Goal: Task Accomplishment & Management: Use online tool/utility

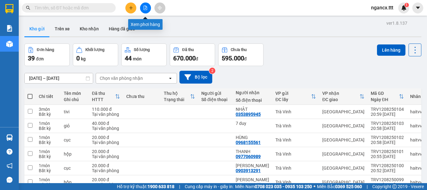
click at [146, 9] on icon "file-add" at bounding box center [145, 8] width 4 height 4
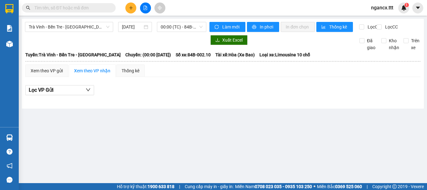
click at [82, 32] on div "Trà Vinh - Bến Tre - Sài Gòn 12/08/2025 00:00 (TC) - 84B-002.10 - (Đã hủy)" at bounding box center [115, 27] width 181 height 10
click at [85, 32] on div "Trà Vinh - Bến Tre - Sài Gòn 12/08/2025 00:00 (TC) - 84B-002.10 - (Đã hủy)" at bounding box center [115, 27] width 181 height 10
click at [87, 30] on span "Trà Vinh - Bến Tre - [GEOGRAPHIC_DATA]" at bounding box center [69, 26] width 81 height 9
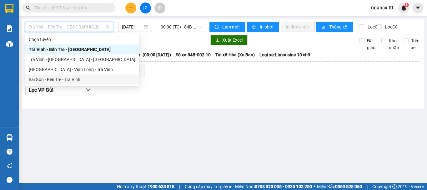
click at [64, 80] on div "Sài Gòn - Bến Tre - Trà Vinh" at bounding box center [82, 79] width 107 height 7
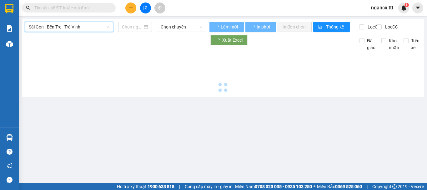
type input "[DATE]"
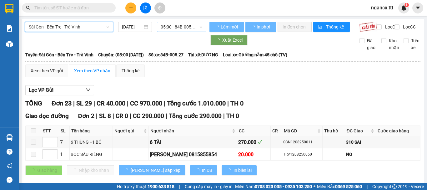
click at [168, 28] on span "05:00 - 84B-005.27" at bounding box center [182, 26] width 42 height 9
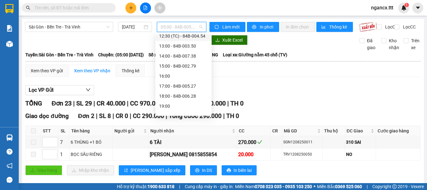
scroll to position [104, 0]
click at [179, 86] on div "17:00 - 84B-005.27" at bounding box center [183, 85] width 49 height 7
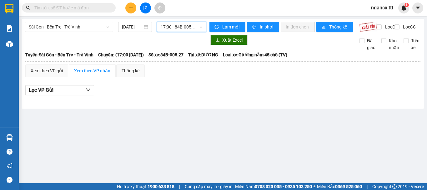
click at [187, 27] on span "17:00 - 84B-005.27" at bounding box center [182, 26] width 42 height 9
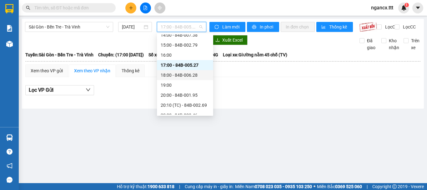
scroll to position [130, 0]
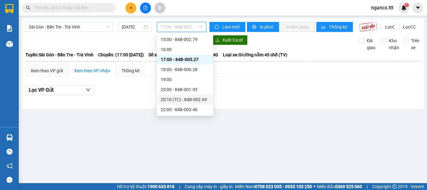
click at [184, 100] on div "20:10 (TC) - 84B-002.69" at bounding box center [185, 99] width 49 height 7
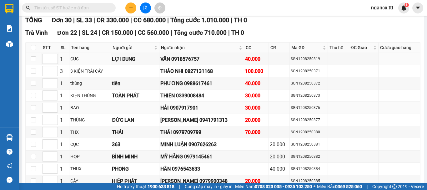
scroll to position [83, 0]
drag, startPoint x: 33, startPoint y: 55, endPoint x: 42, endPoint y: 61, distance: 10.7
click at [32, 50] on input "checkbox" at bounding box center [33, 47] width 5 height 5
checkbox input "true"
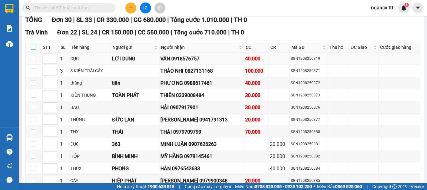
checkbox input "true"
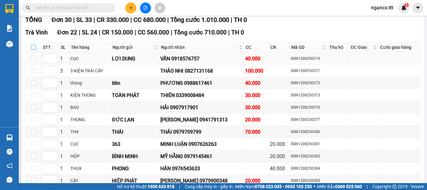
checkbox input "true"
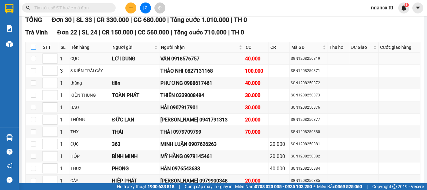
checkbox input "true"
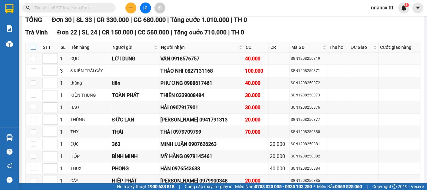
checkbox input "true"
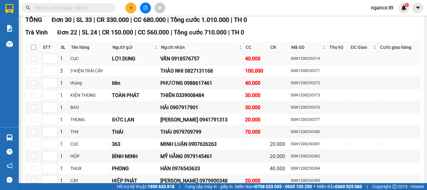
checkbox input "true"
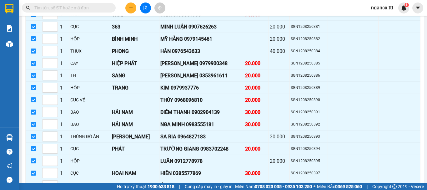
scroll to position [0, 0]
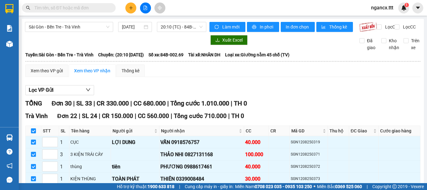
drag, startPoint x: 33, startPoint y: 138, endPoint x: 75, endPoint y: 107, distance: 52.5
click at [35, 133] on input "checkbox" at bounding box center [33, 130] width 5 height 5
checkbox input "false"
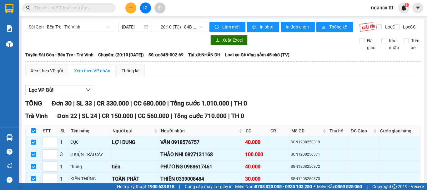
checkbox input "false"
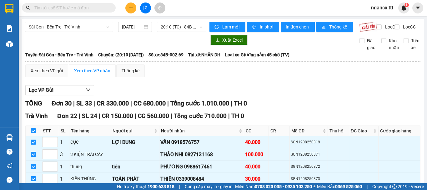
checkbox input "false"
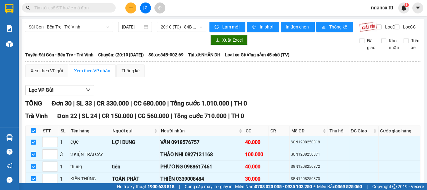
checkbox input "false"
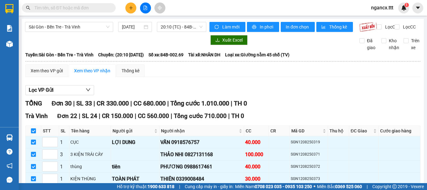
checkbox input "false"
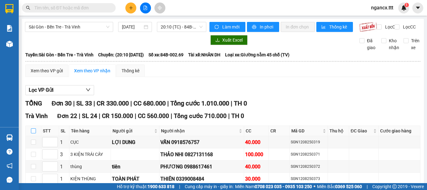
drag, startPoint x: 73, startPoint y: 28, endPoint x: 63, endPoint y: 48, distance: 22.2
click at [73, 28] on span "Sài Gòn - Bến Tre - Trà Vinh" at bounding box center [69, 26] width 81 height 9
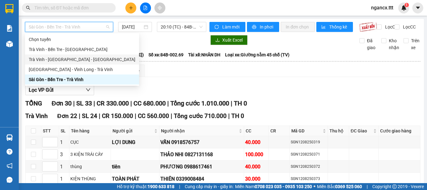
click at [69, 58] on div "Trà Vinh - Vĩnh Long - Sài Gòn" at bounding box center [82, 59] width 107 height 7
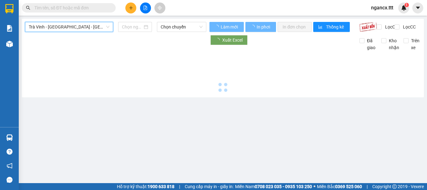
type input "[DATE]"
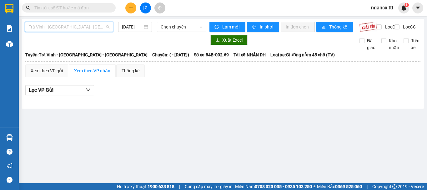
drag, startPoint x: 78, startPoint y: 26, endPoint x: 71, endPoint y: 34, distance: 11.1
click at [78, 28] on span "Trà Vinh - Vĩnh Long - Sài Gòn" at bounding box center [69, 26] width 81 height 9
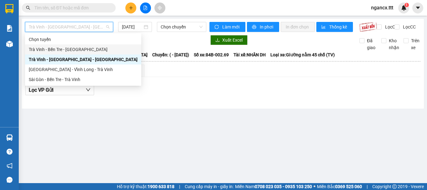
click at [63, 49] on div "Trà Vinh - Bến Tre - [GEOGRAPHIC_DATA]" at bounding box center [83, 49] width 109 height 7
type input "[DATE]"
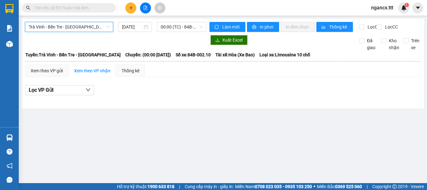
click at [119, 95] on div "Lọc VP Gửi" at bounding box center [222, 90] width 395 height 10
click at [56, 74] on div "Xem theo VP gửi" at bounding box center [47, 70] width 32 height 7
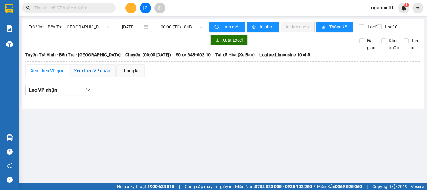
click at [83, 74] on div "Xem theo VP nhận" at bounding box center [92, 70] width 36 height 7
click at [55, 73] on div "Xem theo VP gửi" at bounding box center [47, 70] width 32 height 7
click at [88, 74] on div "Xem theo VP nhận" at bounding box center [92, 70] width 36 height 7
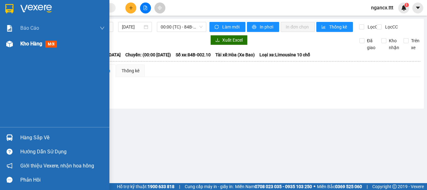
click at [31, 43] on span "Kho hàng" at bounding box center [31, 44] width 22 height 6
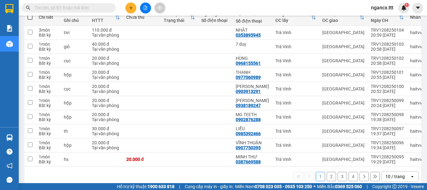
scroll to position [91, 0]
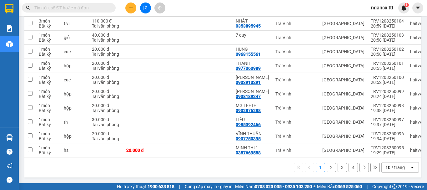
click at [329, 168] on button "2" at bounding box center [331, 167] width 9 height 9
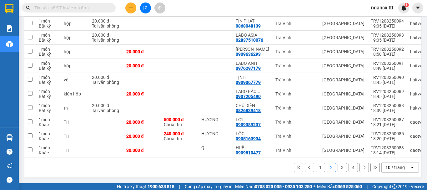
click at [340, 166] on button "3" at bounding box center [342, 167] width 9 height 9
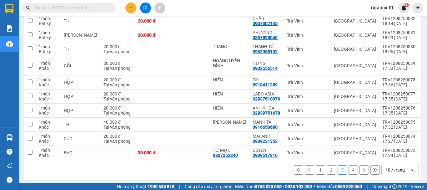
click at [351, 171] on button "4" at bounding box center [353, 169] width 9 height 9
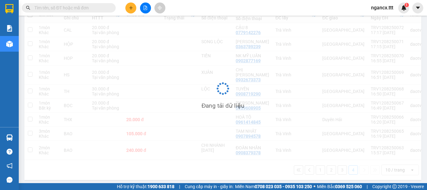
scroll to position [82, 0]
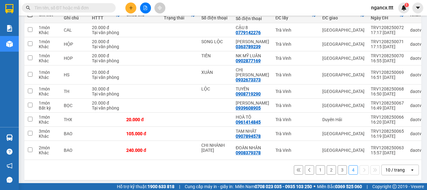
click at [316, 167] on button "1" at bounding box center [320, 169] width 9 height 9
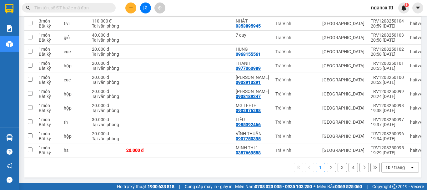
scroll to position [91, 0]
click at [392, 166] on div "10 / trang" at bounding box center [395, 167] width 19 height 6
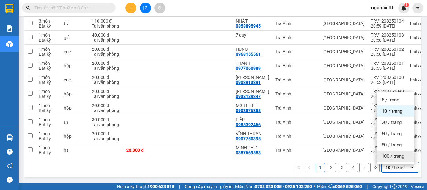
click at [394, 156] on span "100 / trang" at bounding box center [393, 156] width 23 height 6
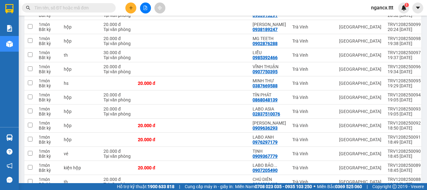
scroll to position [0, 0]
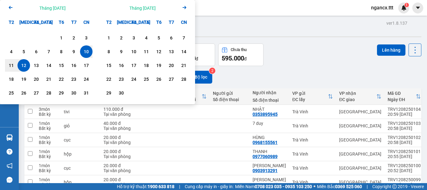
click at [23, 66] on div "12" at bounding box center [23, 66] width 9 height 8
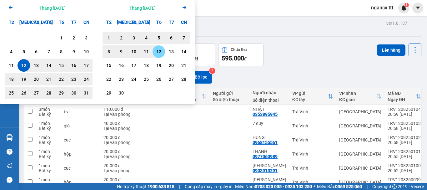
click at [158, 54] on div "12" at bounding box center [158, 52] width 9 height 8
type input "12/08/2025 – 12/09/2025"
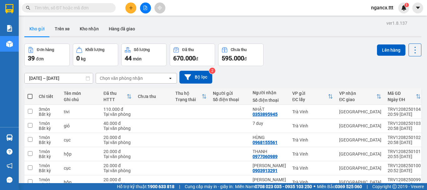
scroll to position [3, 0]
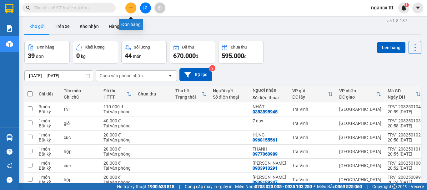
click at [133, 8] on icon "plus" at bounding box center [131, 8] width 4 height 4
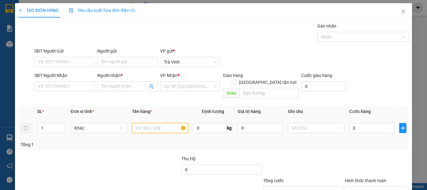
click at [163, 123] on input "text" at bounding box center [160, 128] width 56 height 10
type input "hộp"
click at [200, 155] on div "Thu Hộ" at bounding box center [221, 158] width 80 height 7
click at [401, 13] on icon "close" at bounding box center [403, 11] width 5 height 5
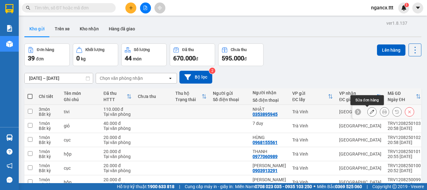
click at [368, 114] on button at bounding box center [372, 111] width 9 height 11
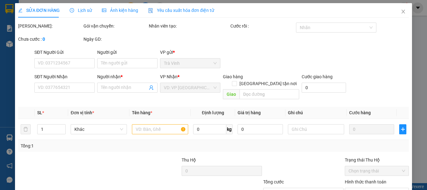
type input "0353895945"
type input "NHẬT"
type input "110.000"
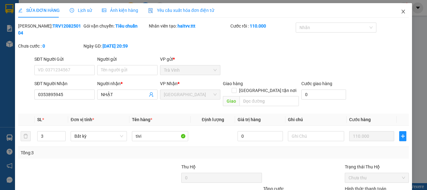
click at [402, 13] on span "Close" at bounding box center [404, 12] width 18 height 18
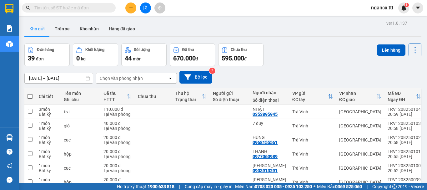
click at [128, 8] on button at bounding box center [130, 8] width 11 height 11
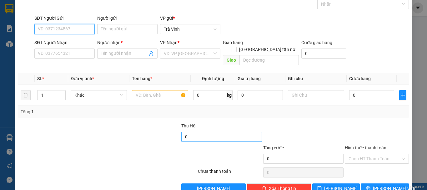
scroll to position [42, 0]
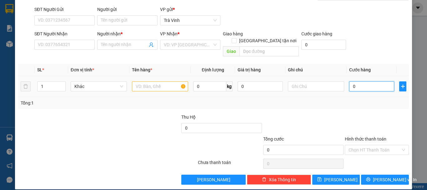
click at [361, 81] on input "0" at bounding box center [371, 86] width 45 height 10
type input "2"
type input "20"
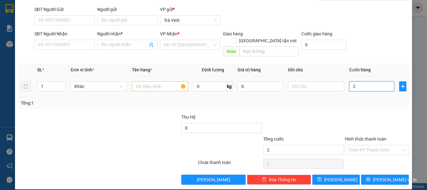
type input "20"
type input "20.000"
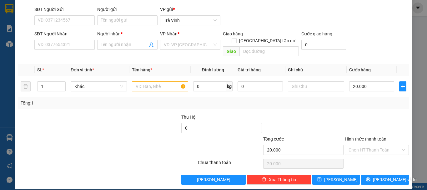
click at [346, 113] on div at bounding box center [376, 124] width 65 height 22
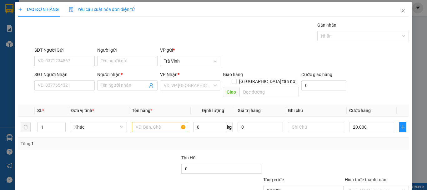
scroll to position [0, 0]
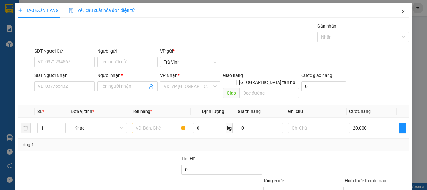
click at [401, 13] on icon "close" at bounding box center [403, 11] width 5 height 5
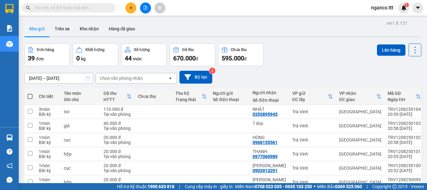
click at [115, 77] on div "Chọn văn phòng nhận" at bounding box center [121, 78] width 43 height 6
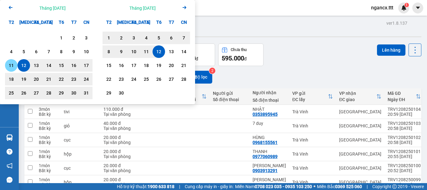
click at [15, 63] on div "11" at bounding box center [11, 66] width 9 height 8
click at [155, 52] on div "12" at bounding box center [158, 52] width 9 height 8
type input "[DATE] – [DATE]"
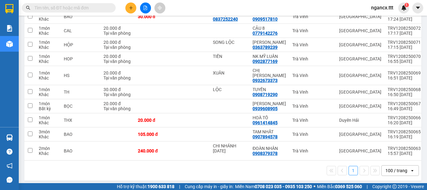
scroll to position [509, 0]
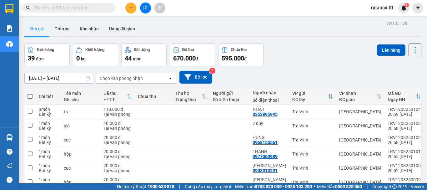
click at [143, 5] on button at bounding box center [145, 8] width 11 height 11
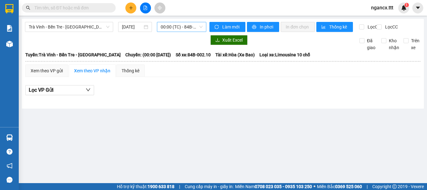
click at [170, 29] on span "00:00 (TC) - 84B-002.10 - (Đã hủy)" at bounding box center [182, 26] width 42 height 9
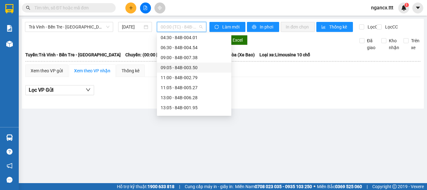
scroll to position [83, 0]
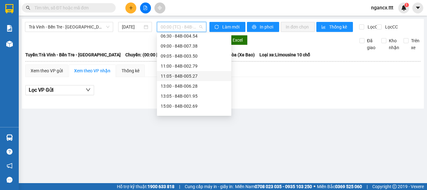
click at [181, 77] on div "11:05 - 84B-005.27" at bounding box center [194, 76] width 67 height 7
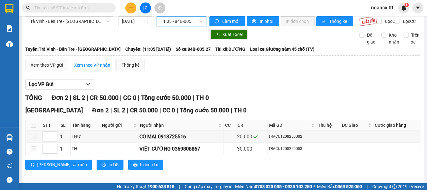
scroll to position [15, 0]
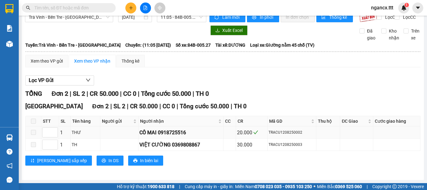
click at [34, 132] on span at bounding box center [33, 132] width 5 height 5
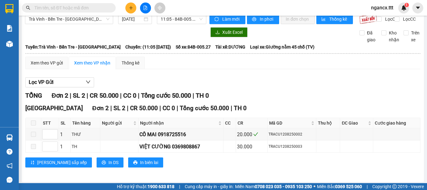
scroll to position [0, 0]
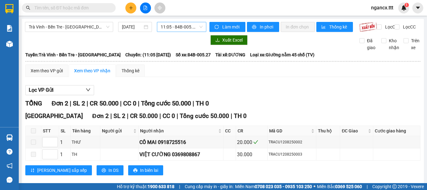
click at [166, 29] on span "11:05 - 84B-005.27" at bounding box center [182, 26] width 42 height 9
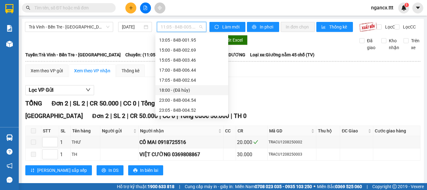
scroll to position [140, 0]
click at [197, 101] on div "23:00 - 84B-004.54" at bounding box center [191, 99] width 65 height 7
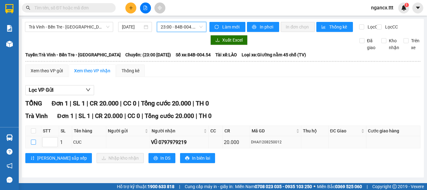
click at [34, 144] on input "checkbox" at bounding box center [33, 141] width 5 height 5
checkbox input "true"
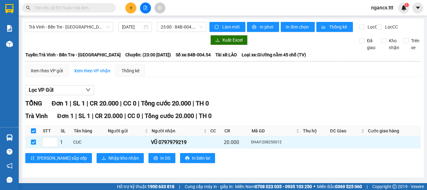
click at [35, 133] on input "checkbox" at bounding box center [33, 130] width 5 height 5
checkbox input "false"
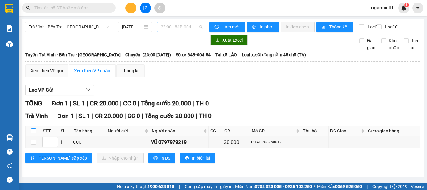
click at [184, 29] on span "23:00 - 84B-004.54" at bounding box center [182, 26] width 42 height 9
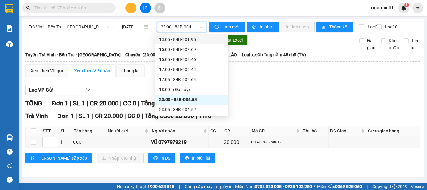
click at [193, 27] on span "23:00 - 84B-004.54" at bounding box center [182, 26] width 42 height 9
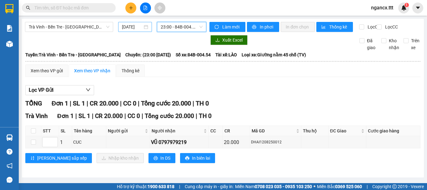
click at [128, 31] on div "[DATE]" at bounding box center [135, 27] width 34 height 10
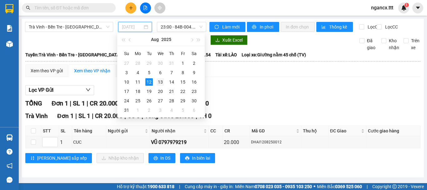
click at [159, 80] on div "13" at bounding box center [161, 82] width 8 height 8
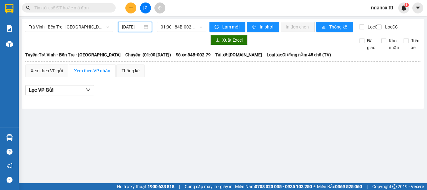
click at [175, 32] on div "Trà Vinh - Bến Tre - [GEOGRAPHIC_DATA] [DATE] 01:00 - 84B-002.79" at bounding box center [115, 27] width 181 height 10
click at [175, 32] on div "01:00 - 84B-002.79" at bounding box center [181, 27] width 49 height 10
click at [135, 32] on div "Trà Vinh - Bến Tre - [GEOGRAPHIC_DATA] [DATE] 01:00 - 84B-002.79" at bounding box center [115, 27] width 181 height 10
drag, startPoint x: 161, startPoint y: 28, endPoint x: 163, endPoint y: 32, distance: 4.4
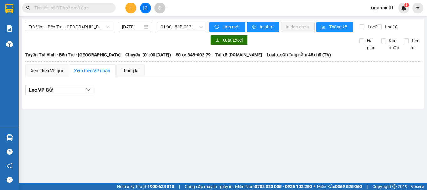
click at [161, 28] on span "01:00 - 84B-002.79" at bounding box center [182, 26] width 42 height 9
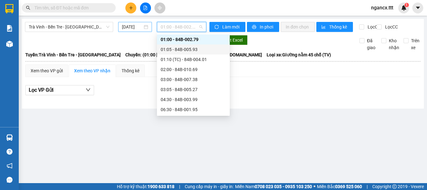
click at [129, 28] on input "[DATE]" at bounding box center [132, 26] width 21 height 7
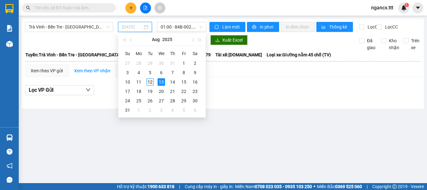
click at [152, 79] on div "12" at bounding box center [150, 82] width 8 height 8
type input "[DATE]"
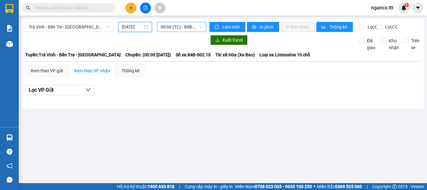
click at [183, 31] on span "00:00 (TC) - 84B-002.10 - (Đã hủy)" at bounding box center [182, 26] width 42 height 9
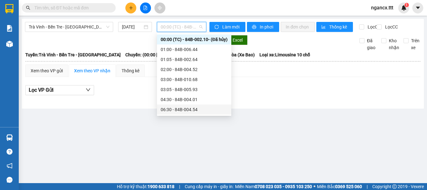
click at [184, 112] on div "06:30 - 84B-004.54" at bounding box center [194, 109] width 67 height 7
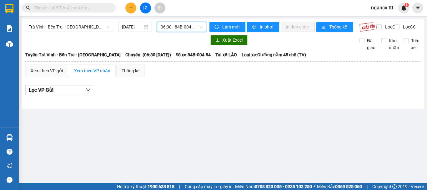
click at [173, 26] on span "06:30 - 84B-004.54" at bounding box center [182, 26] width 42 height 9
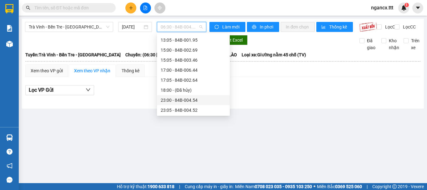
scroll to position [140, 0]
click at [182, 102] on div "23:00 - 84B-004.54" at bounding box center [193, 99] width 65 height 7
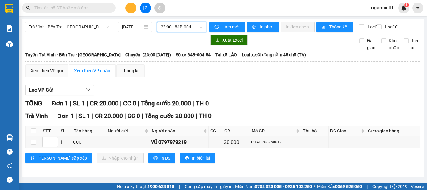
scroll to position [3, 0]
click at [178, 25] on span "23:00 - 84B-004.54" at bounding box center [182, 26] width 42 height 9
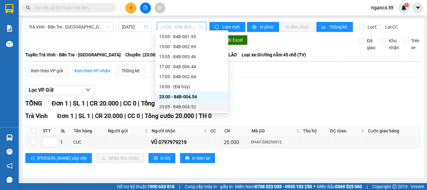
click at [200, 108] on div "23:05 - 84B-004.52" at bounding box center [191, 106] width 65 height 7
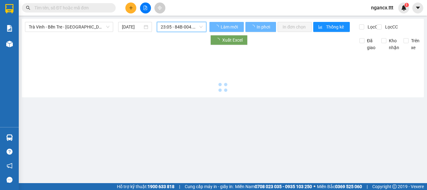
scroll to position [0, 0]
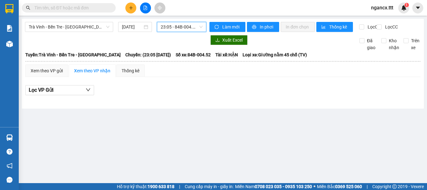
click at [174, 29] on span "23:05 - 84B-004.52" at bounding box center [182, 26] width 42 height 9
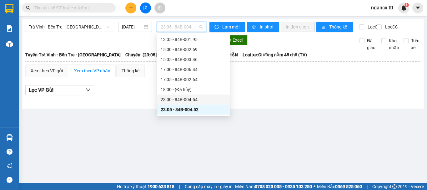
click at [189, 96] on div "23:00 - 84B-004.54" at bounding box center [193, 99] width 65 height 7
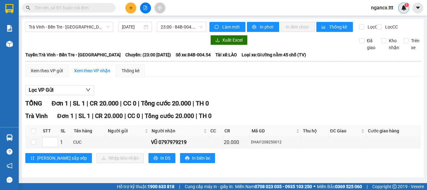
click at [400, 6] on div "1" at bounding box center [403, 8] width 11 height 11
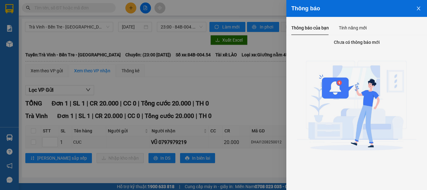
click at [417, 8] on icon "close" at bounding box center [418, 8] width 5 height 5
